Goal: Task Accomplishment & Management: Use online tool/utility

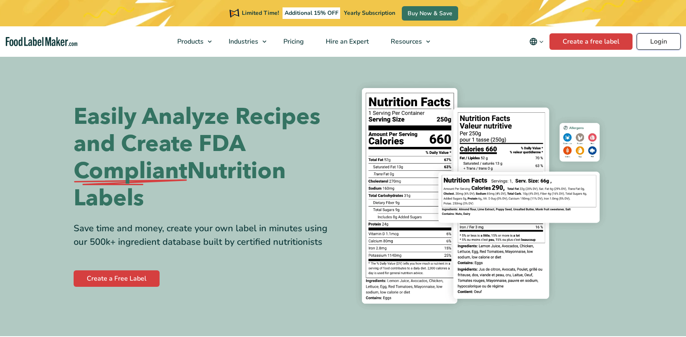
click at [659, 41] on link "Login" at bounding box center [659, 41] width 44 height 16
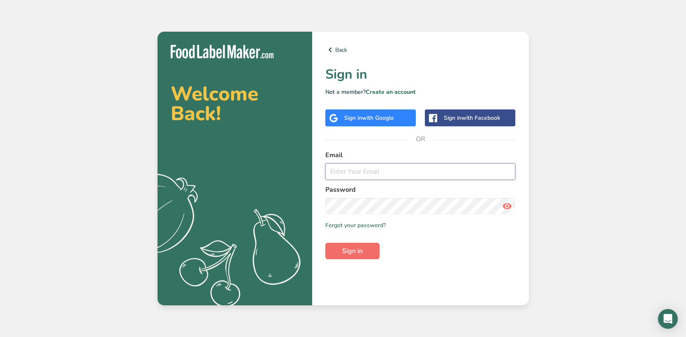
type input "[EMAIL_ADDRESS][DOMAIN_NAME]"
click at [376, 259] on button "Sign in" at bounding box center [352, 251] width 54 height 16
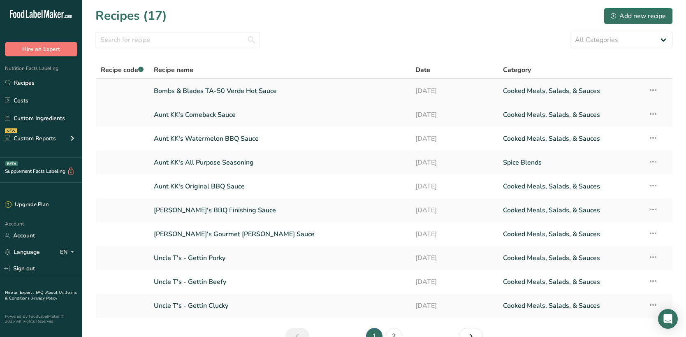
click at [257, 90] on link "Bombs & Blades TA-50 Verde Hot Sauce" at bounding box center [280, 90] width 252 height 17
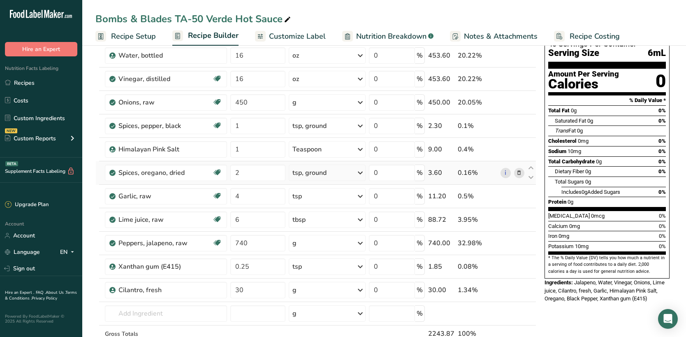
scroll to position [82, 0]
